Goal: Task Accomplishment & Management: Manage account settings

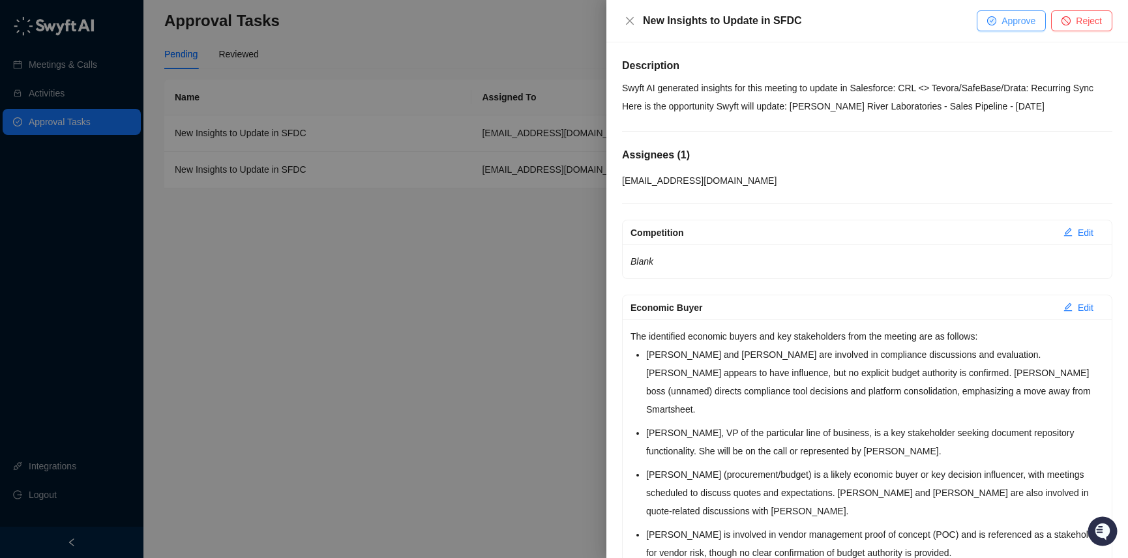
click at [998, 25] on button "Approve" at bounding box center [1011, 20] width 69 height 21
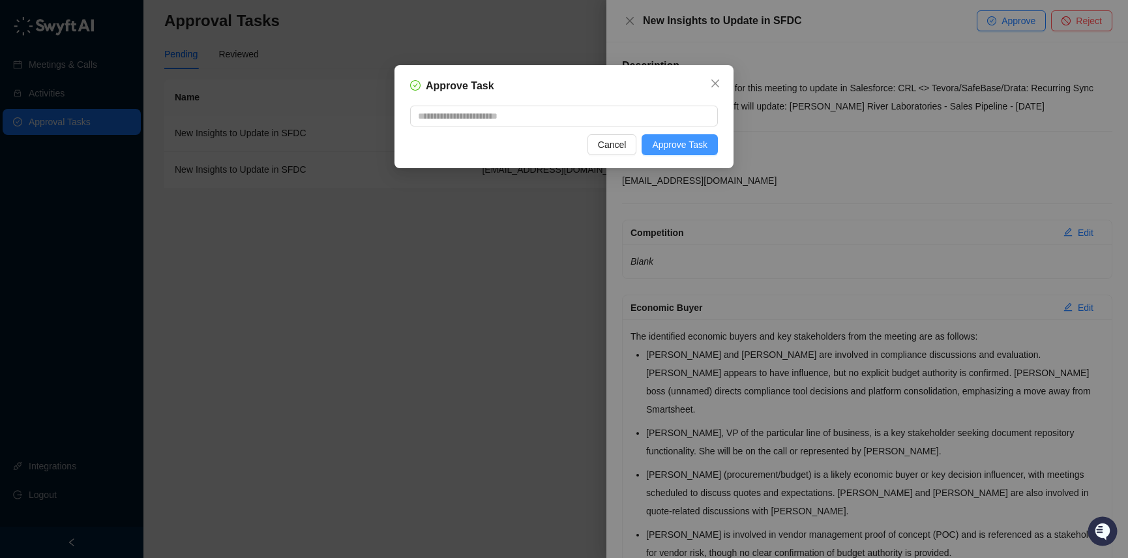
click at [687, 149] on span "Approve Task" at bounding box center [679, 145] width 55 height 14
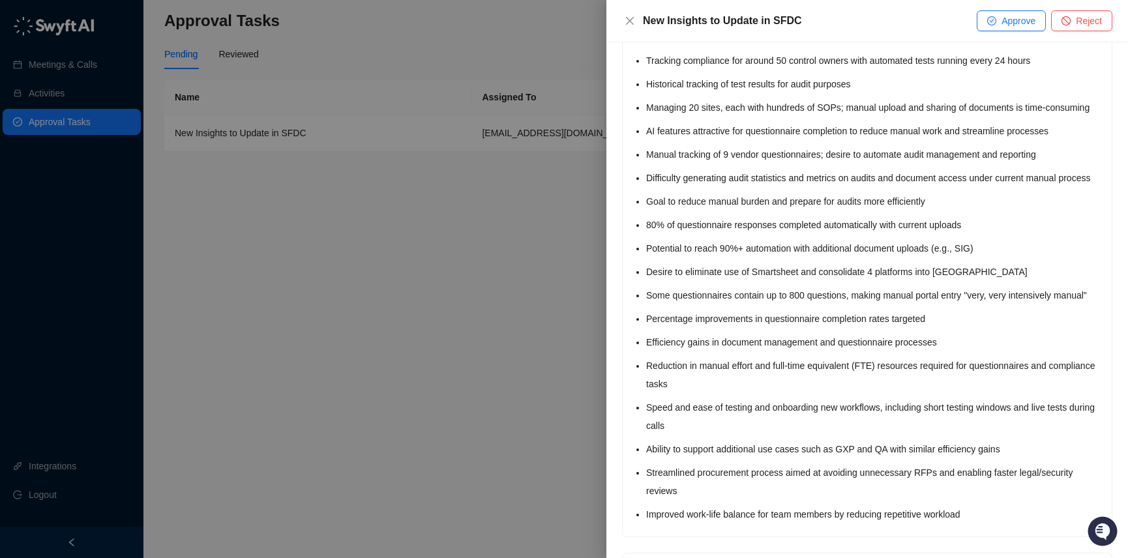
scroll to position [4704, 0]
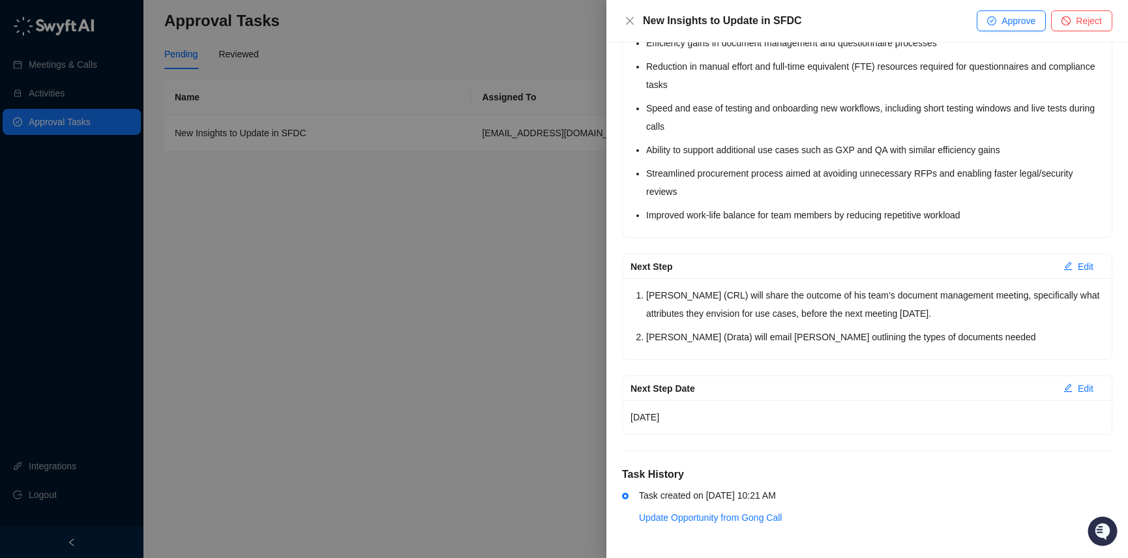
click at [447, 416] on div at bounding box center [564, 279] width 1128 height 558
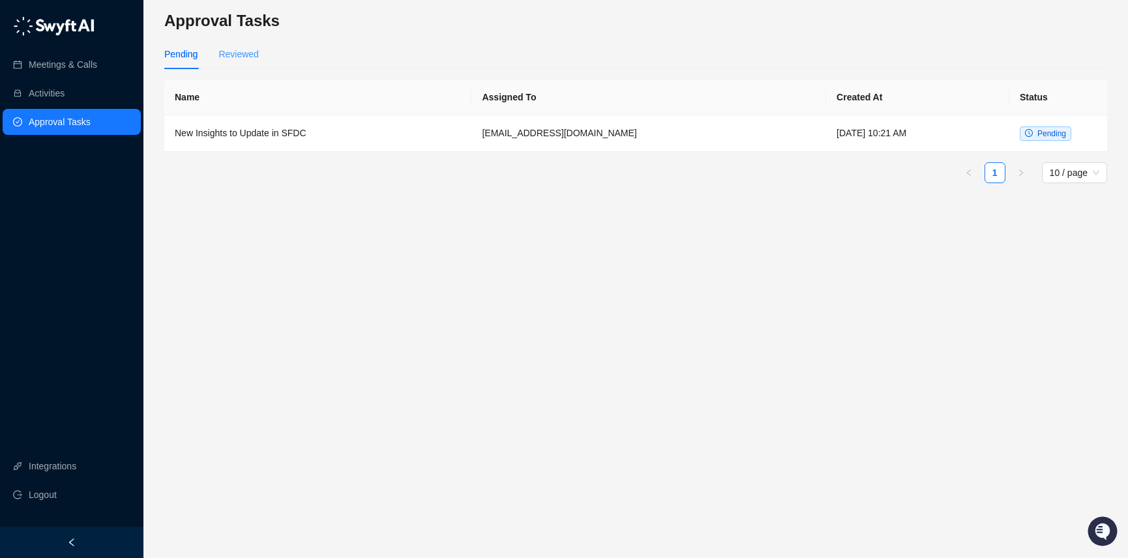
click at [248, 45] on div "Reviewed" at bounding box center [239, 54] width 40 height 30
click at [359, 139] on td "New Insights to Update in SFDC" at bounding box center [317, 133] width 307 height 37
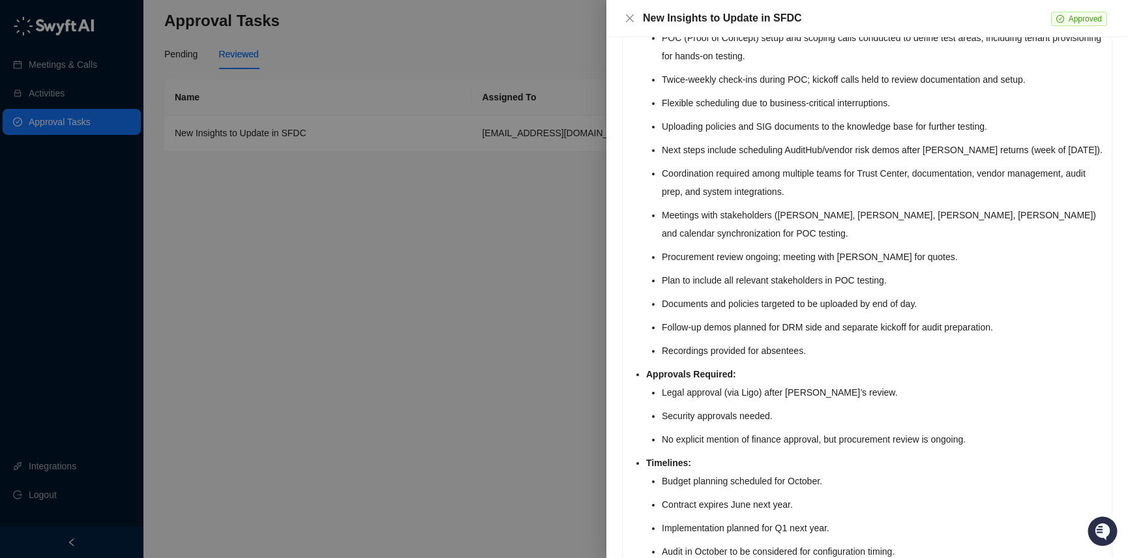
scroll to position [4421, 0]
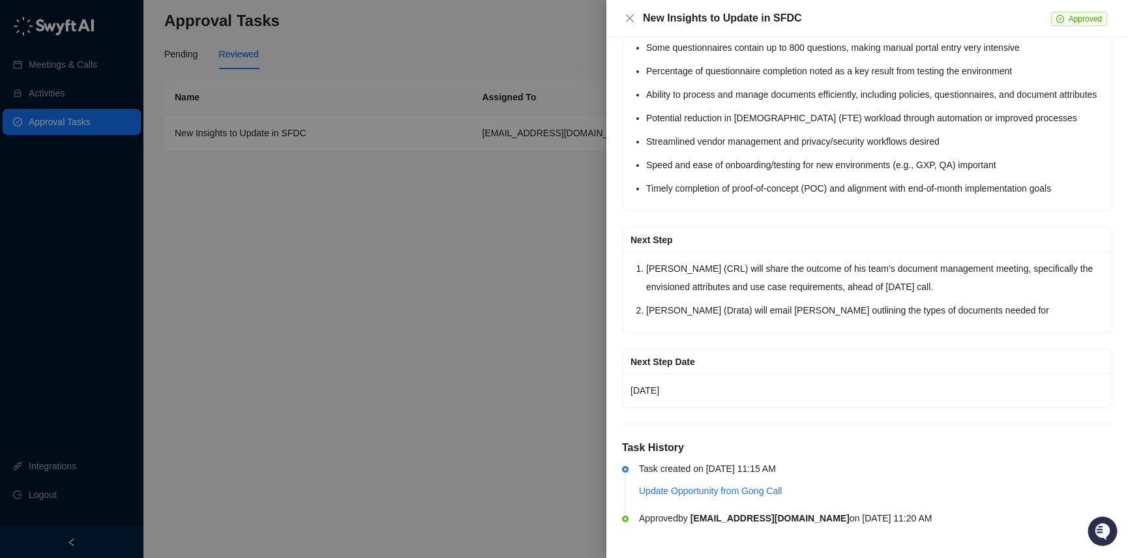
click at [460, 386] on div at bounding box center [564, 279] width 1128 height 558
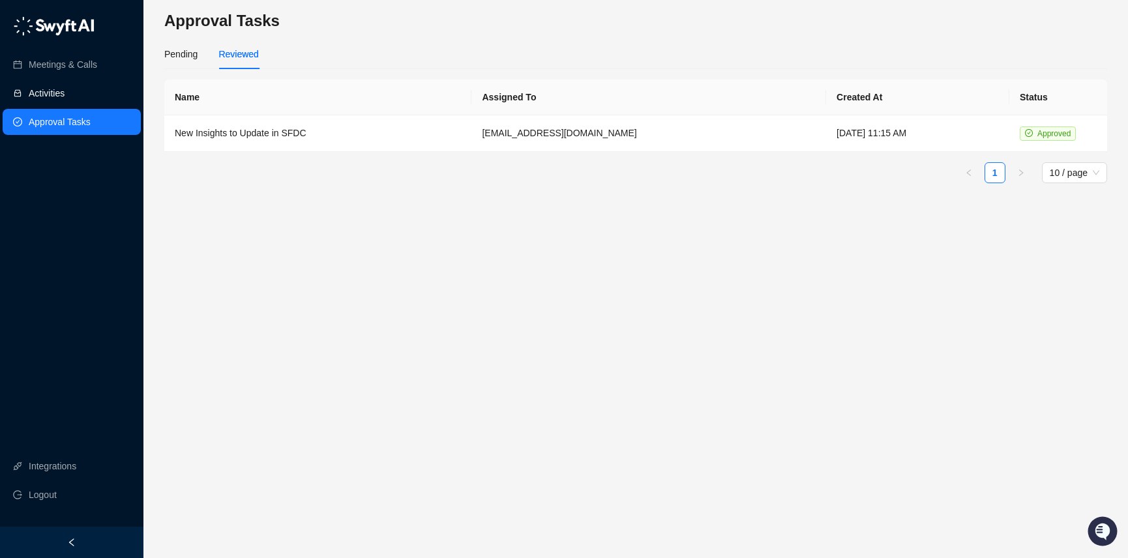
click at [65, 93] on link "Activities" at bounding box center [47, 93] width 36 height 26
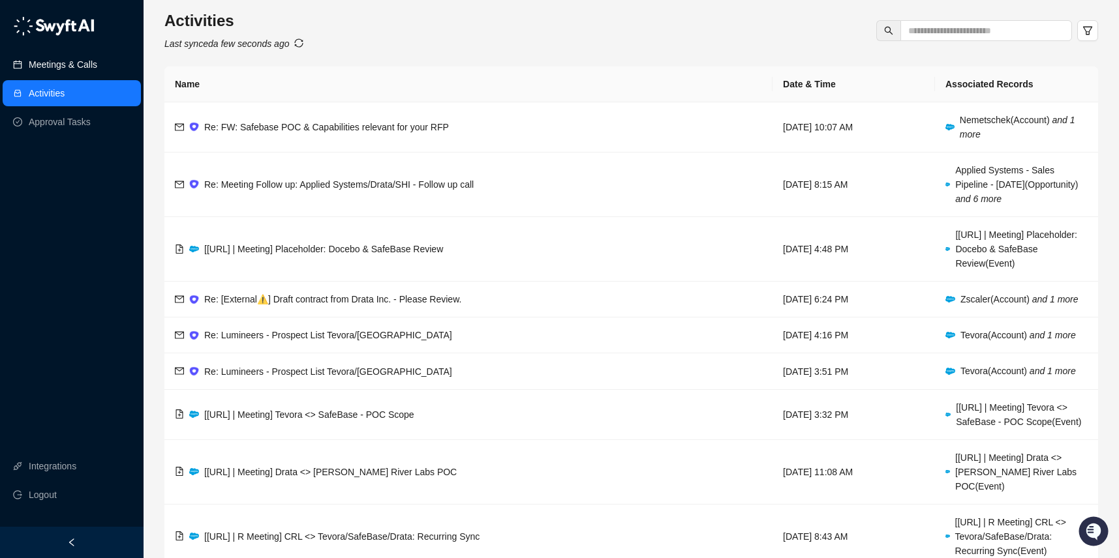
click at [62, 67] on link "Meetings & Calls" at bounding box center [63, 65] width 68 height 26
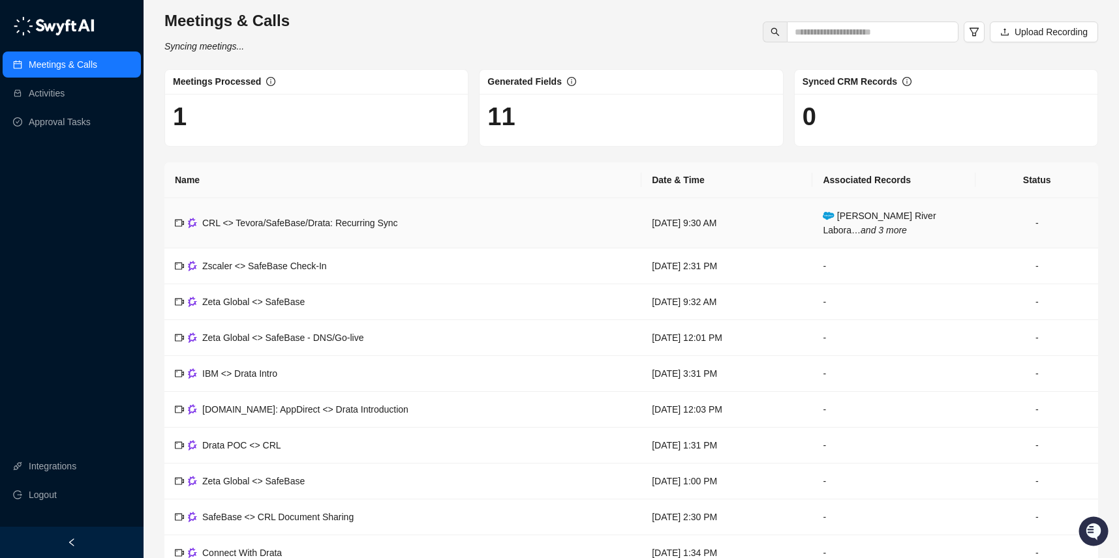
click at [468, 221] on td "CRL <> Tevora/SafeBase/Drata: Recurring Sync" at bounding box center [402, 223] width 477 height 50
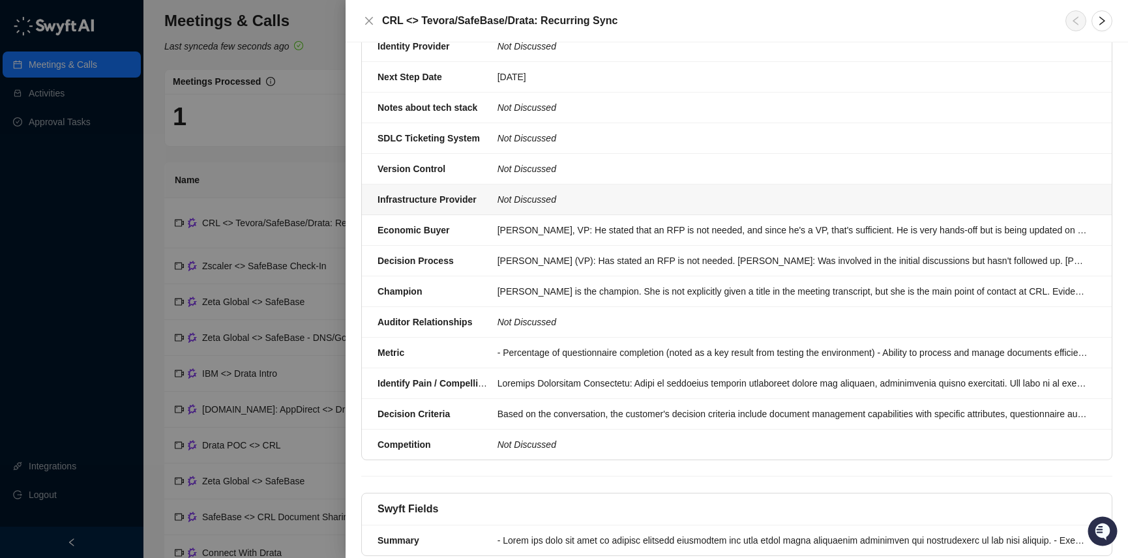
scroll to position [359, 0]
